Goal: Task Accomplishment & Management: Complete application form

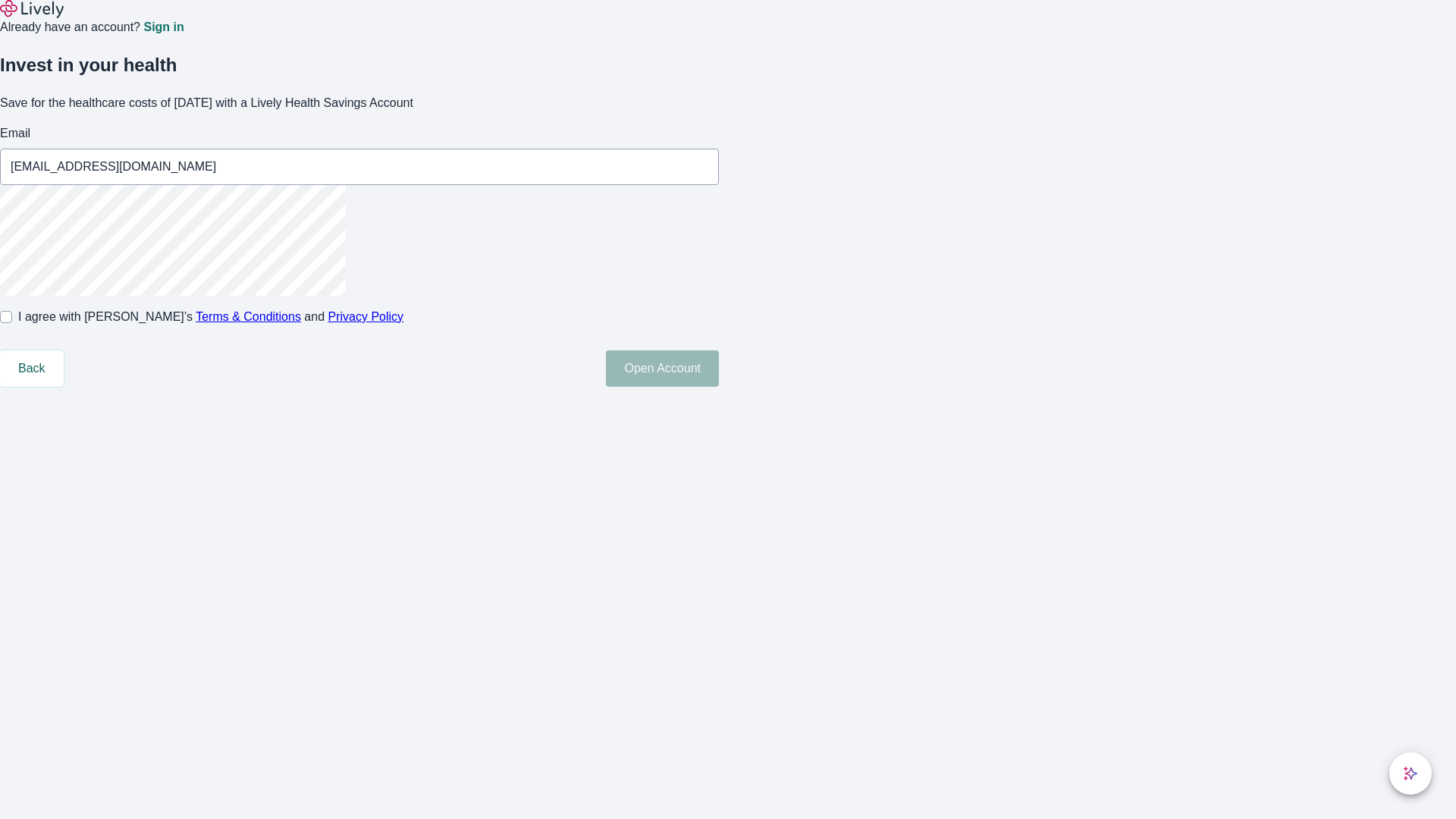
click at [12, 323] on input "I agree with Lively’s Terms & Conditions and Privacy Policy" at bounding box center [6, 316] width 12 height 12
checkbox input "true"
click at [719, 387] on button "Open Account" at bounding box center [663, 369] width 113 height 37
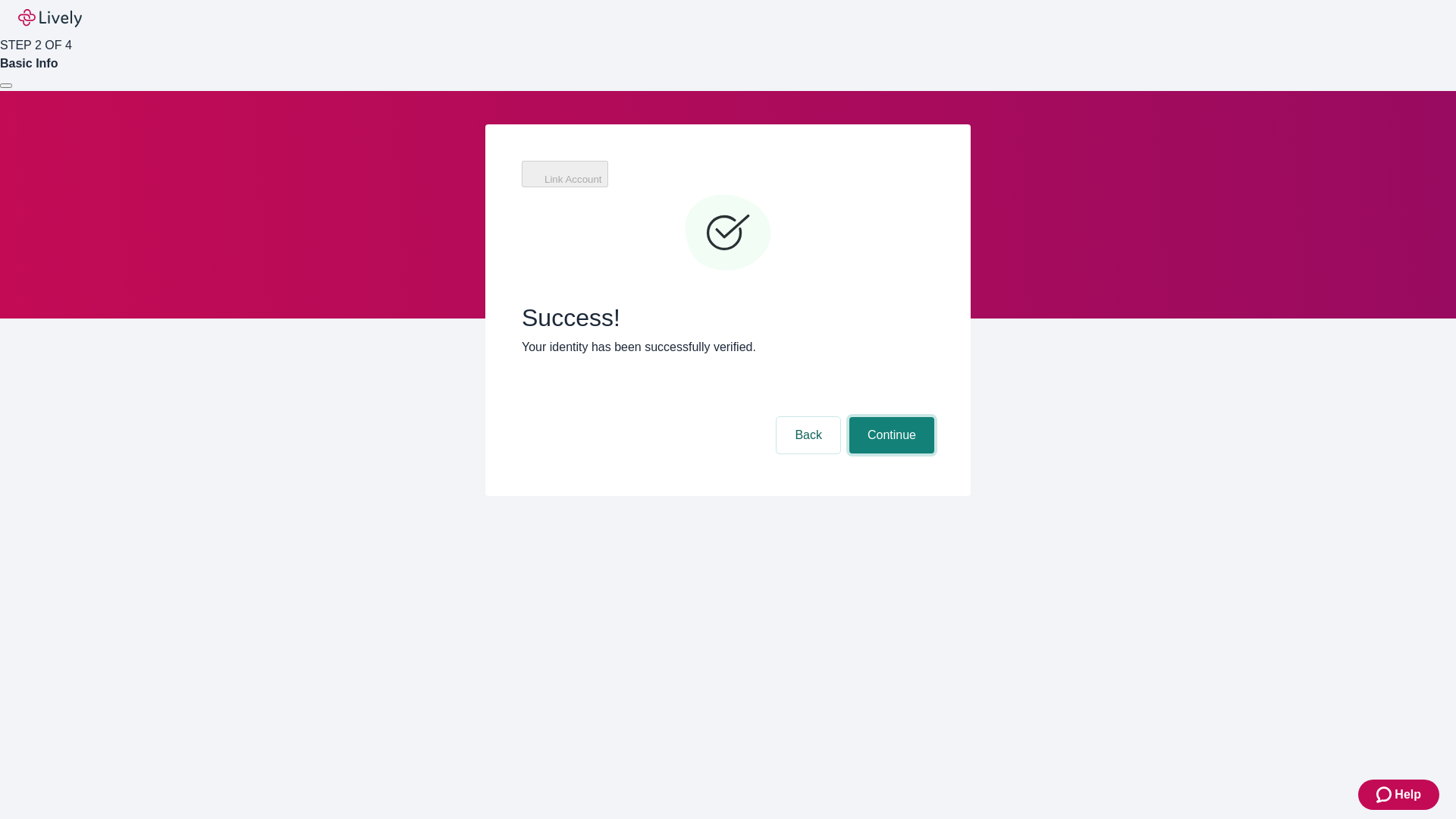
click at [889, 417] on button "Continue" at bounding box center [892, 435] width 85 height 37
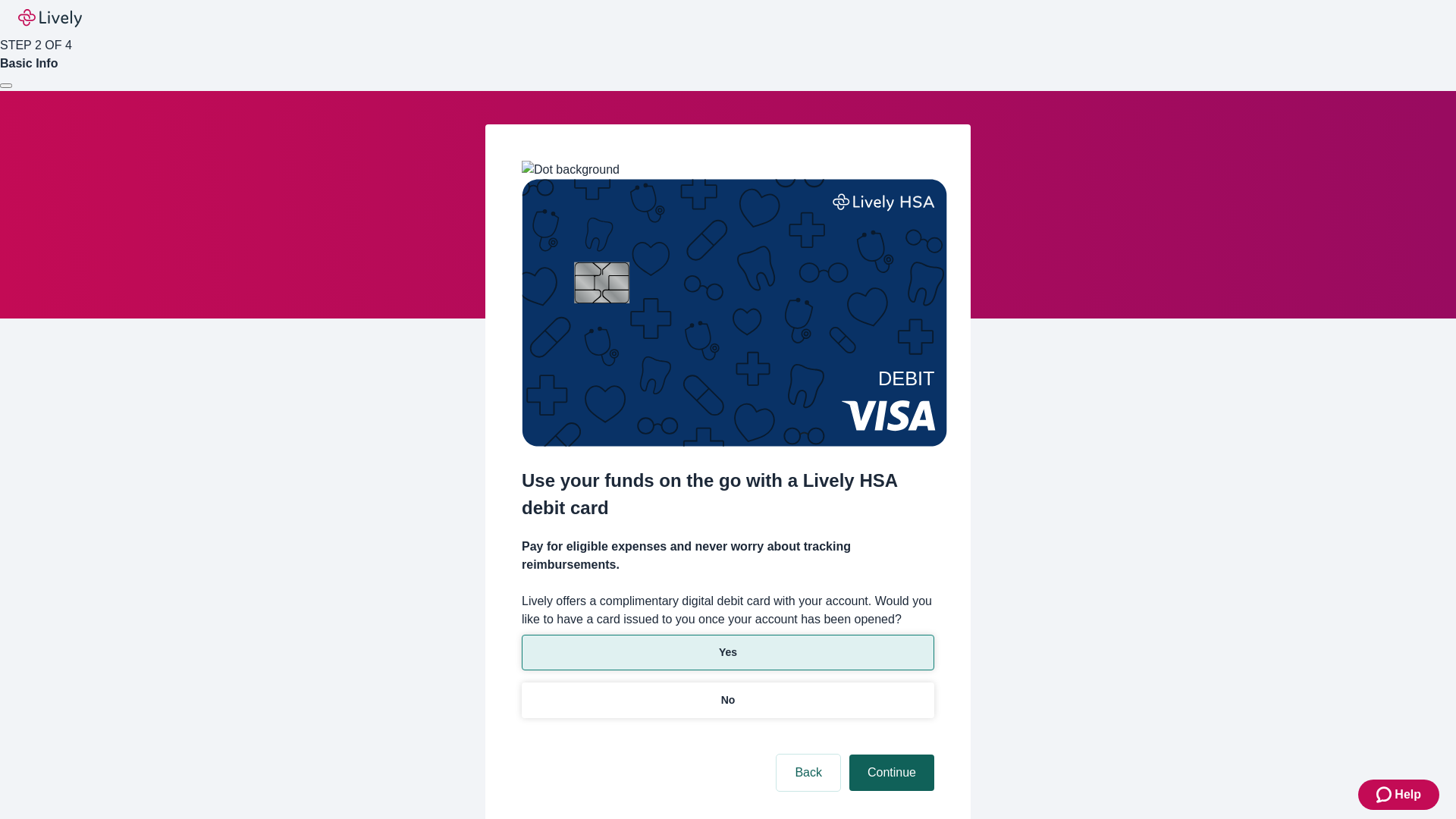
click at [727, 644] on p "Yes" at bounding box center [728, 652] width 18 height 16
click at [889, 755] on button "Continue" at bounding box center [892, 773] width 85 height 37
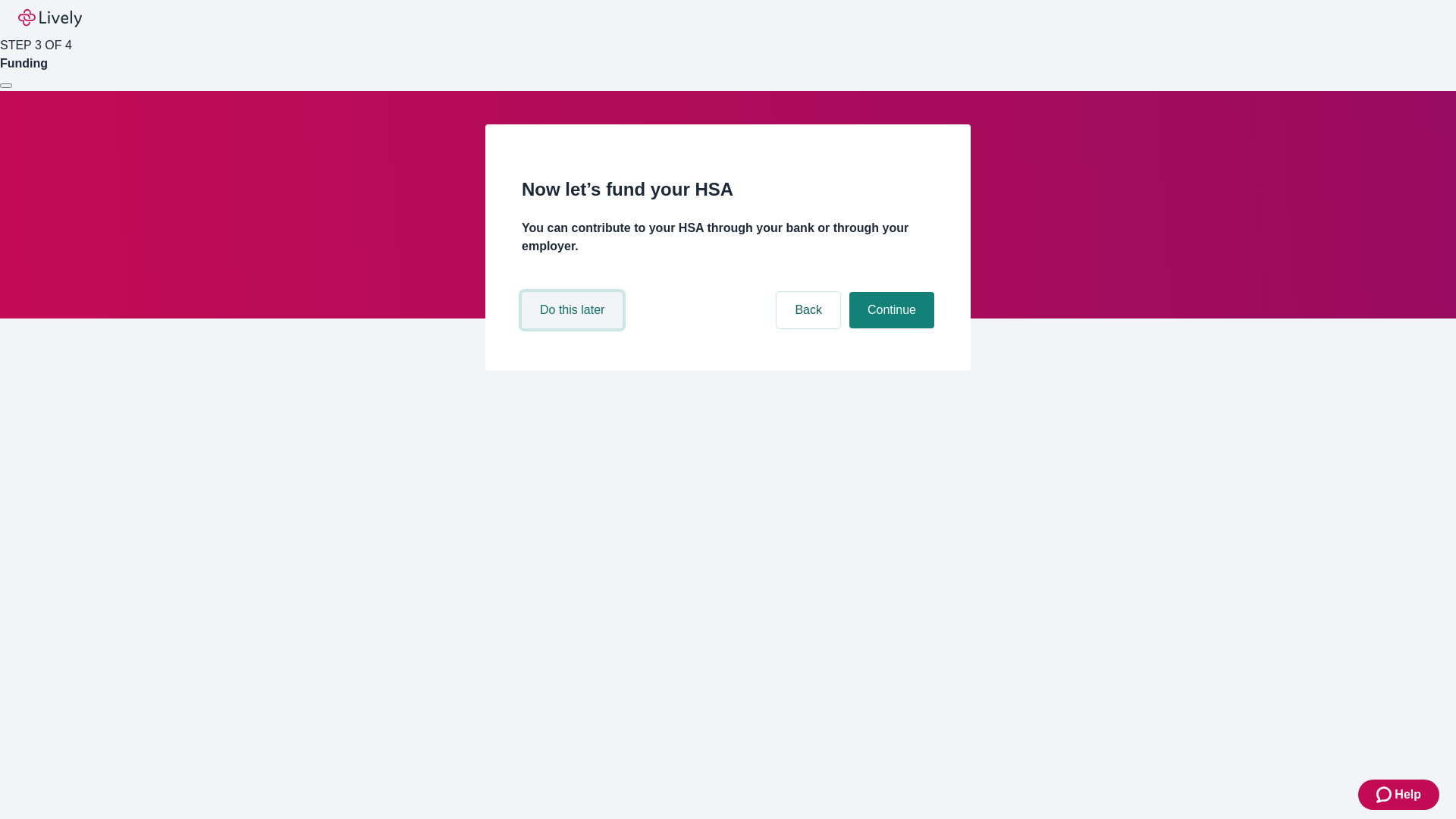
click at [574, 328] on button "Do this later" at bounding box center [572, 310] width 101 height 37
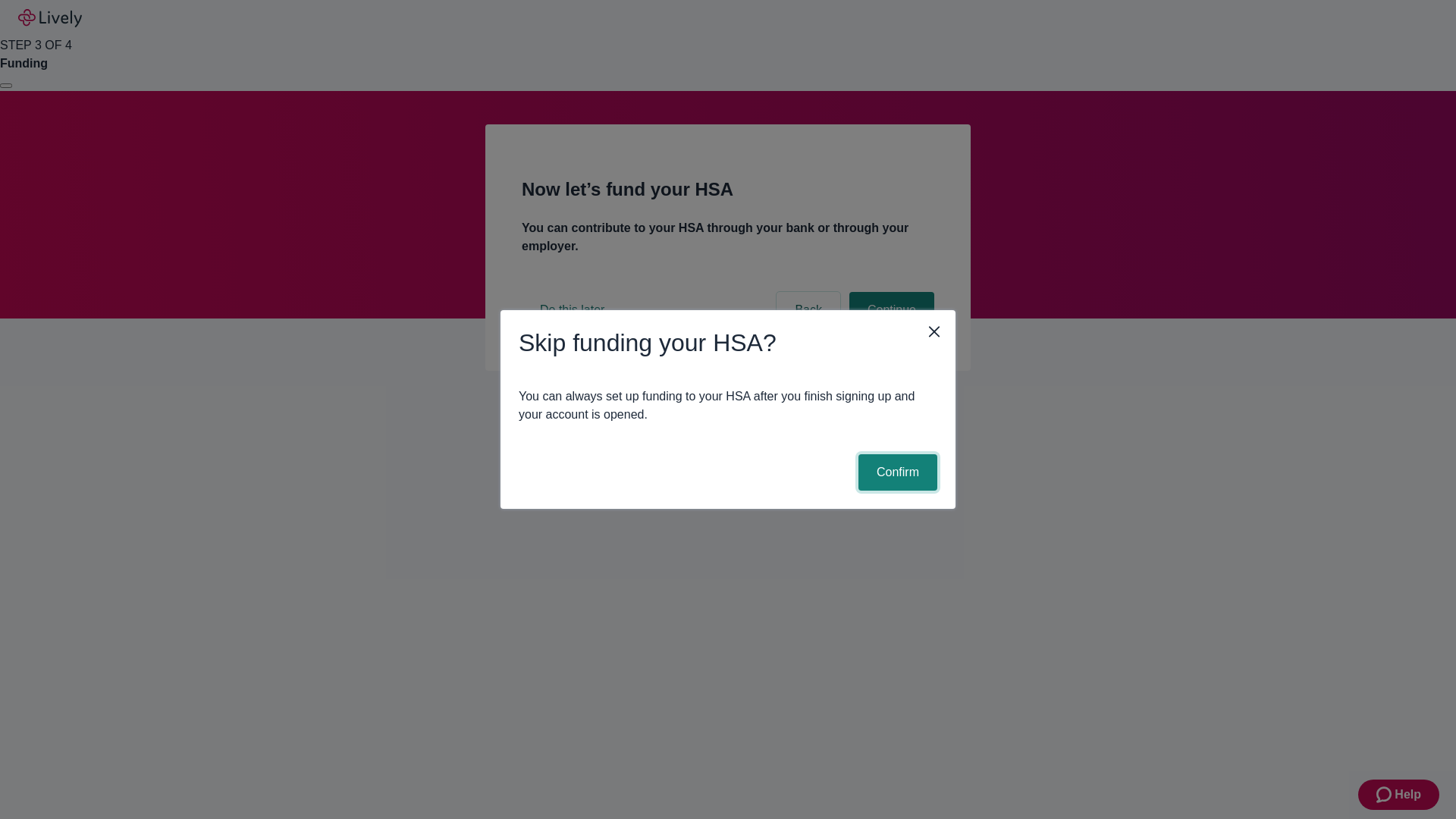
click at [896, 473] on button "Confirm" at bounding box center [897, 473] width 79 height 37
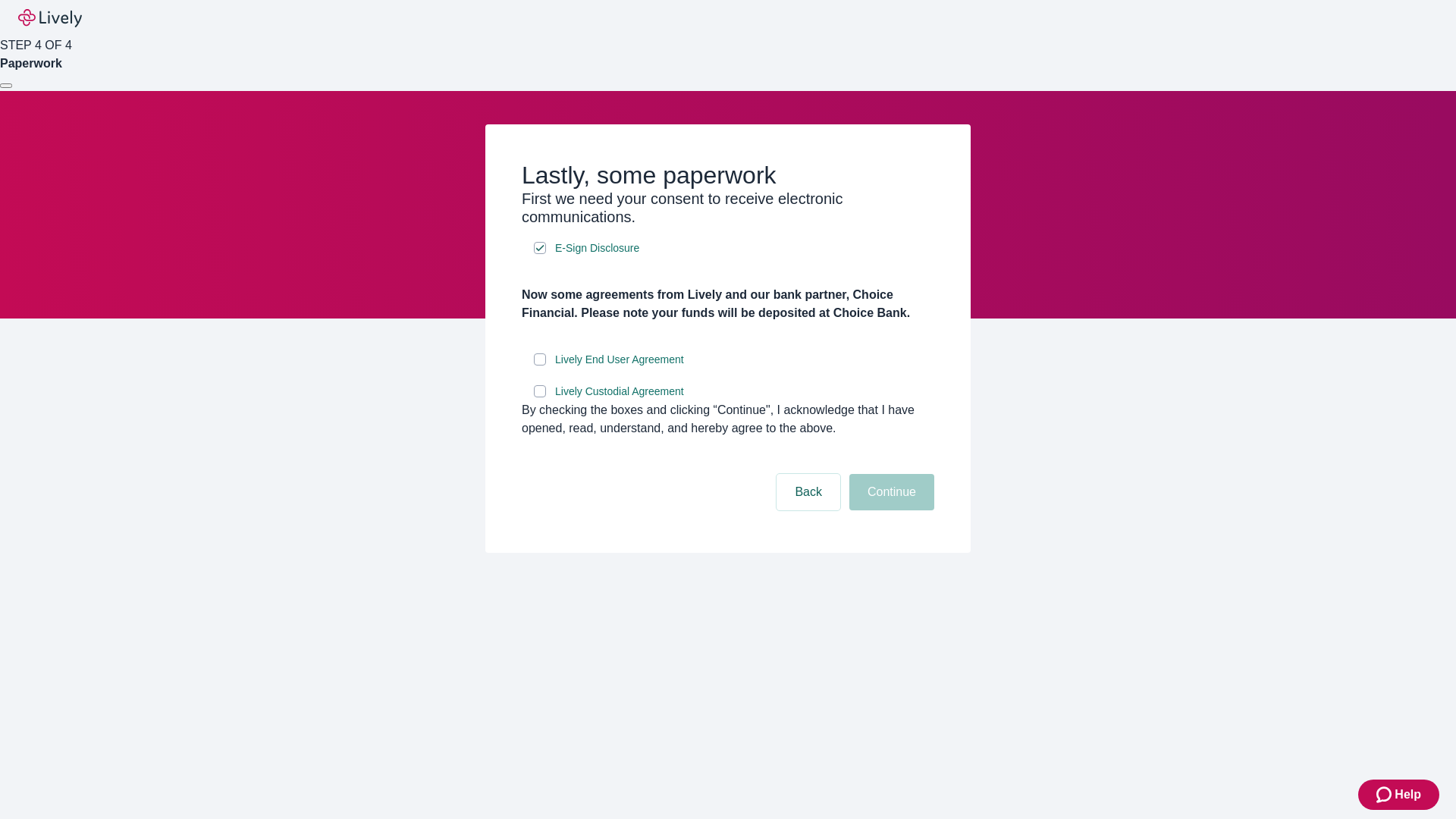
click at [540, 365] on input "Lively End User Agreement" at bounding box center [540, 359] width 12 height 12
checkbox input "true"
click at [540, 397] on input "Lively Custodial Agreement" at bounding box center [540, 391] width 12 height 12
checkbox input "true"
click at [889, 510] on button "Continue" at bounding box center [892, 492] width 85 height 37
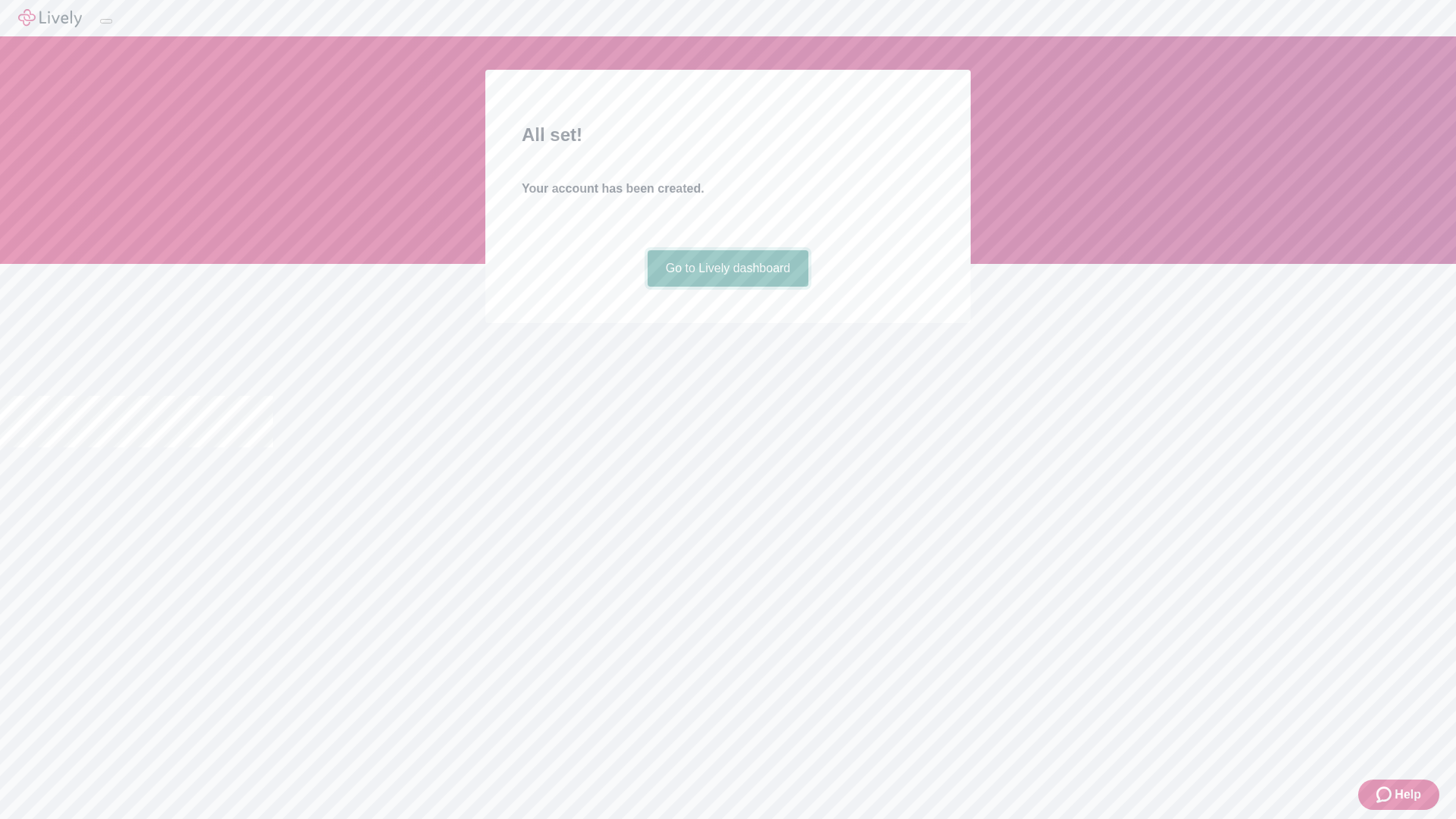
click at [727, 287] on link "Go to Lively dashboard" at bounding box center [728, 268] width 161 height 37
